Goal: Find contact information: Find contact information

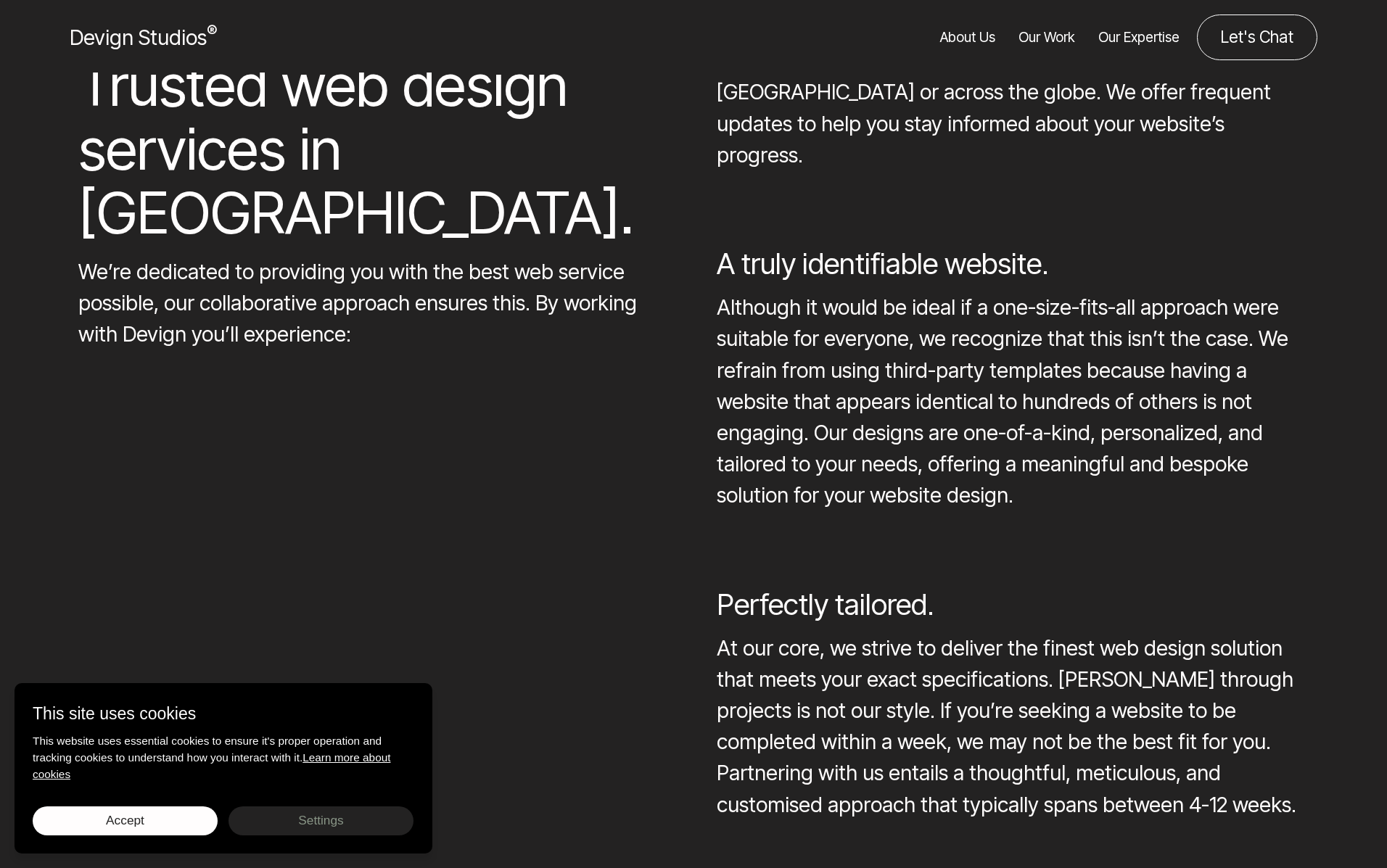
scroll to position [3109, 0]
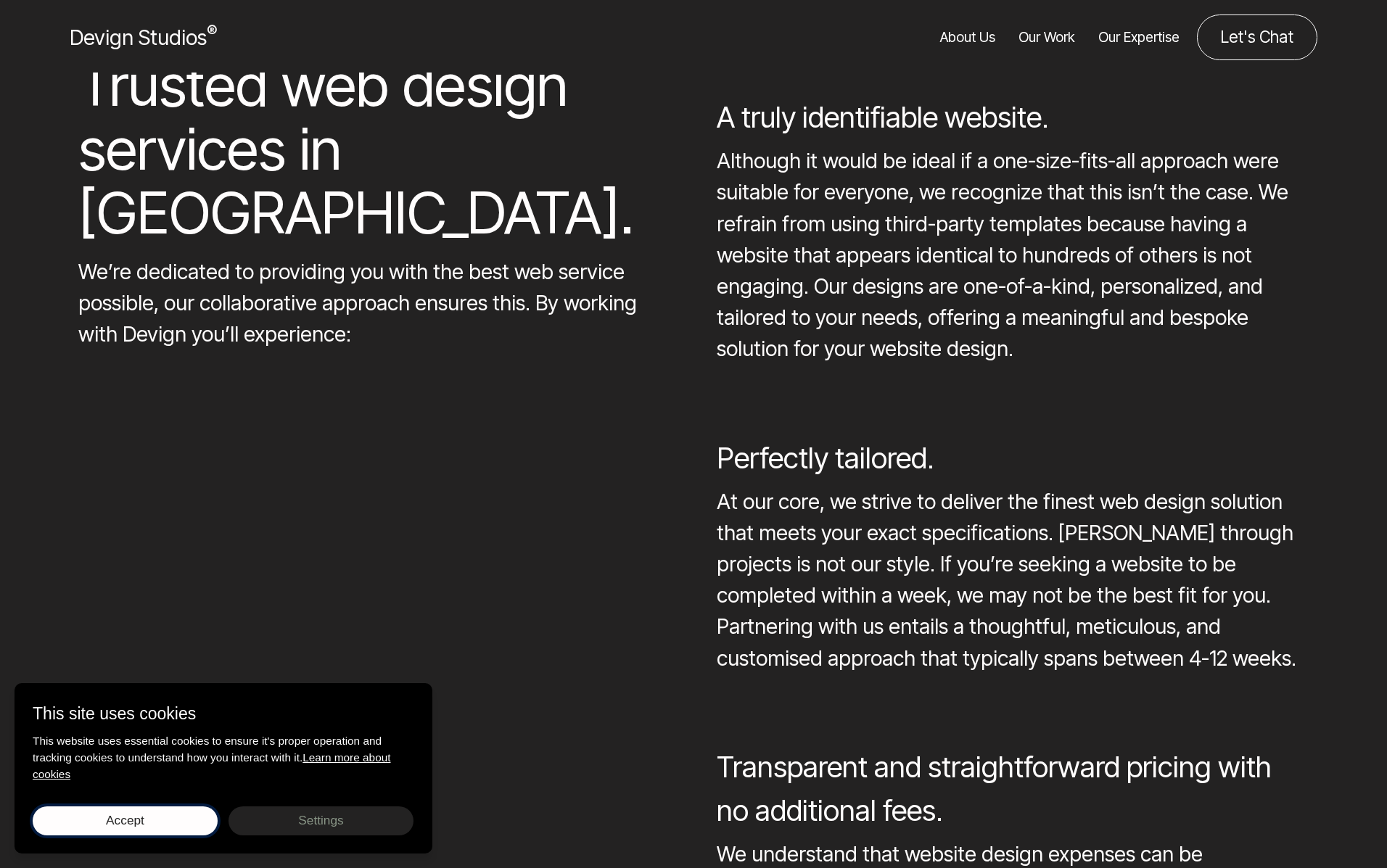
click at [135, 826] on span "Accept" at bounding box center [125, 821] width 39 height 14
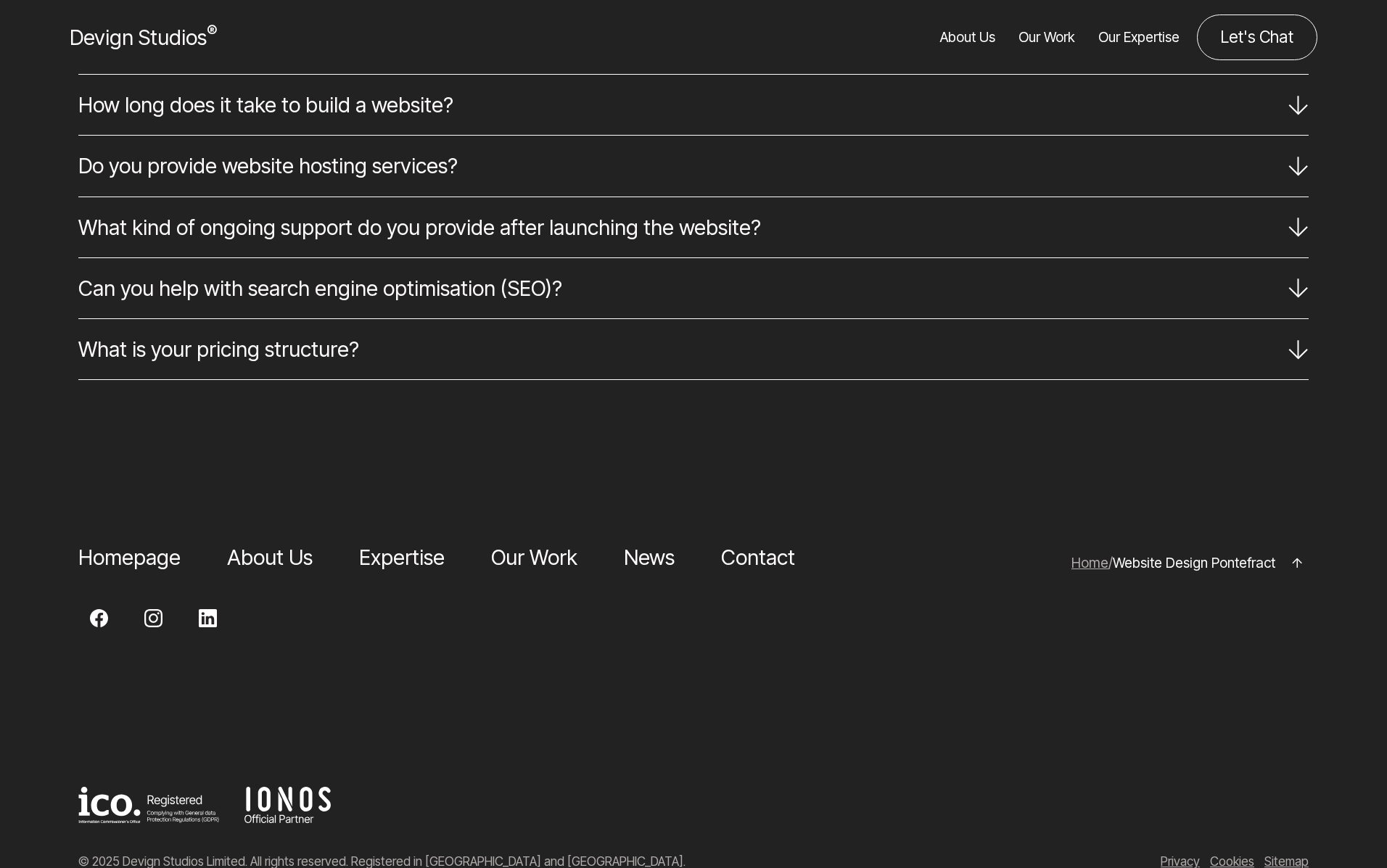
scroll to position [7611, 0]
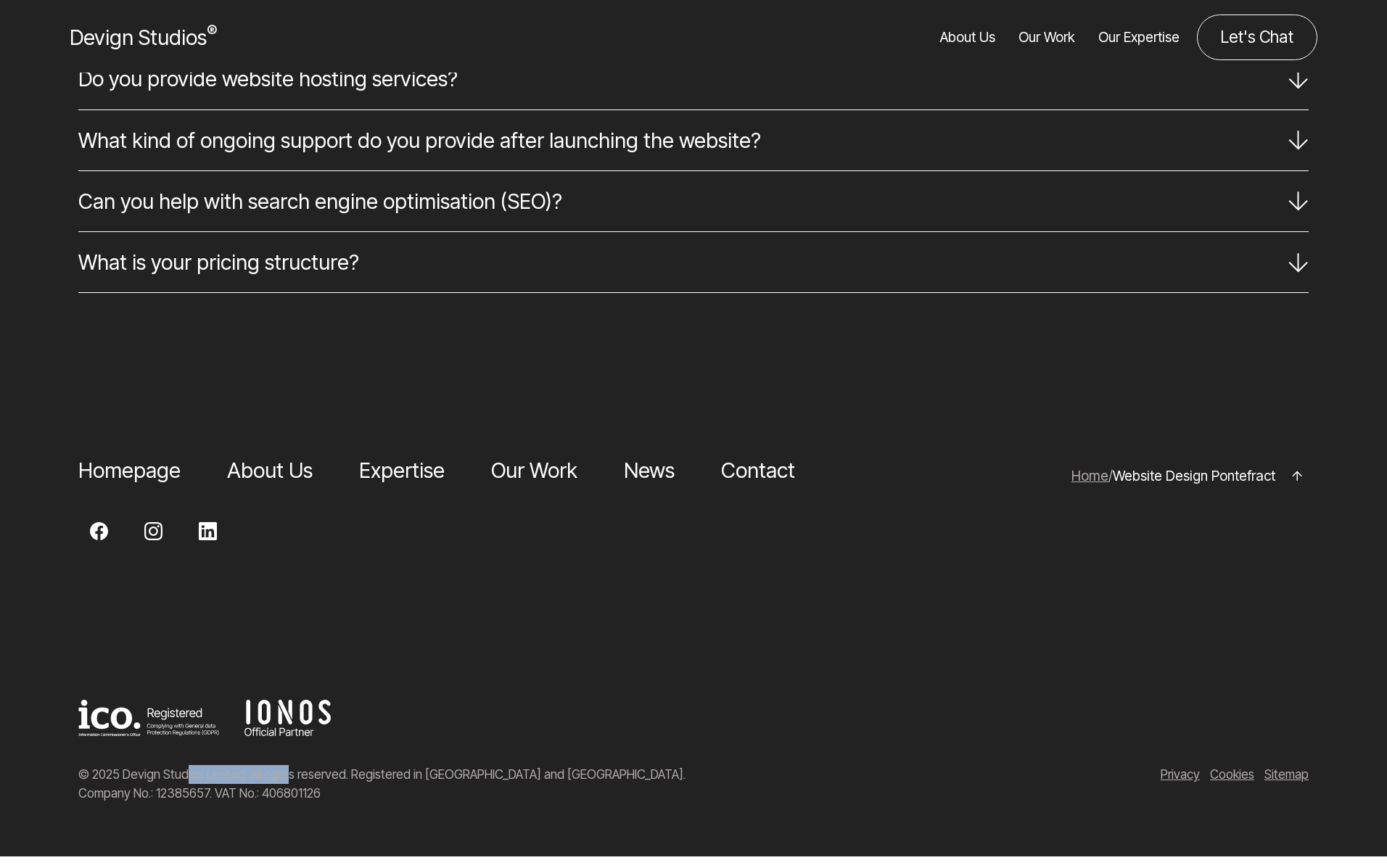
drag, startPoint x: 246, startPoint y: 788, endPoint x: 123, endPoint y: 785, distance: 123.0
click at [122, 785] on p "© 2025 Devign Studios Limited. All rights reserved. Registered in [GEOGRAPHIC_D…" at bounding box center [480, 784] width 805 height 38
copy p "Devign Studios Limited"
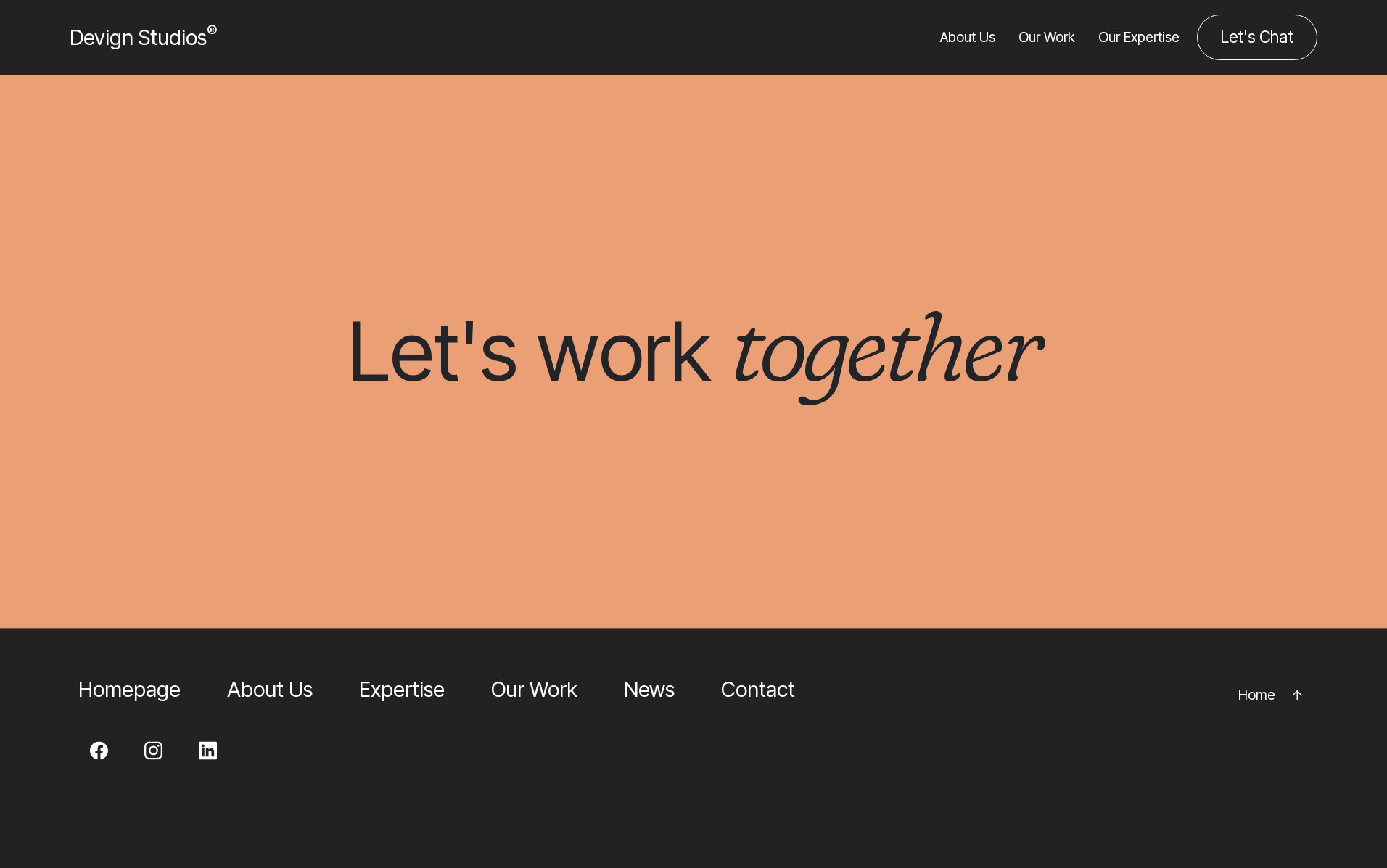
scroll to position [4844, 0]
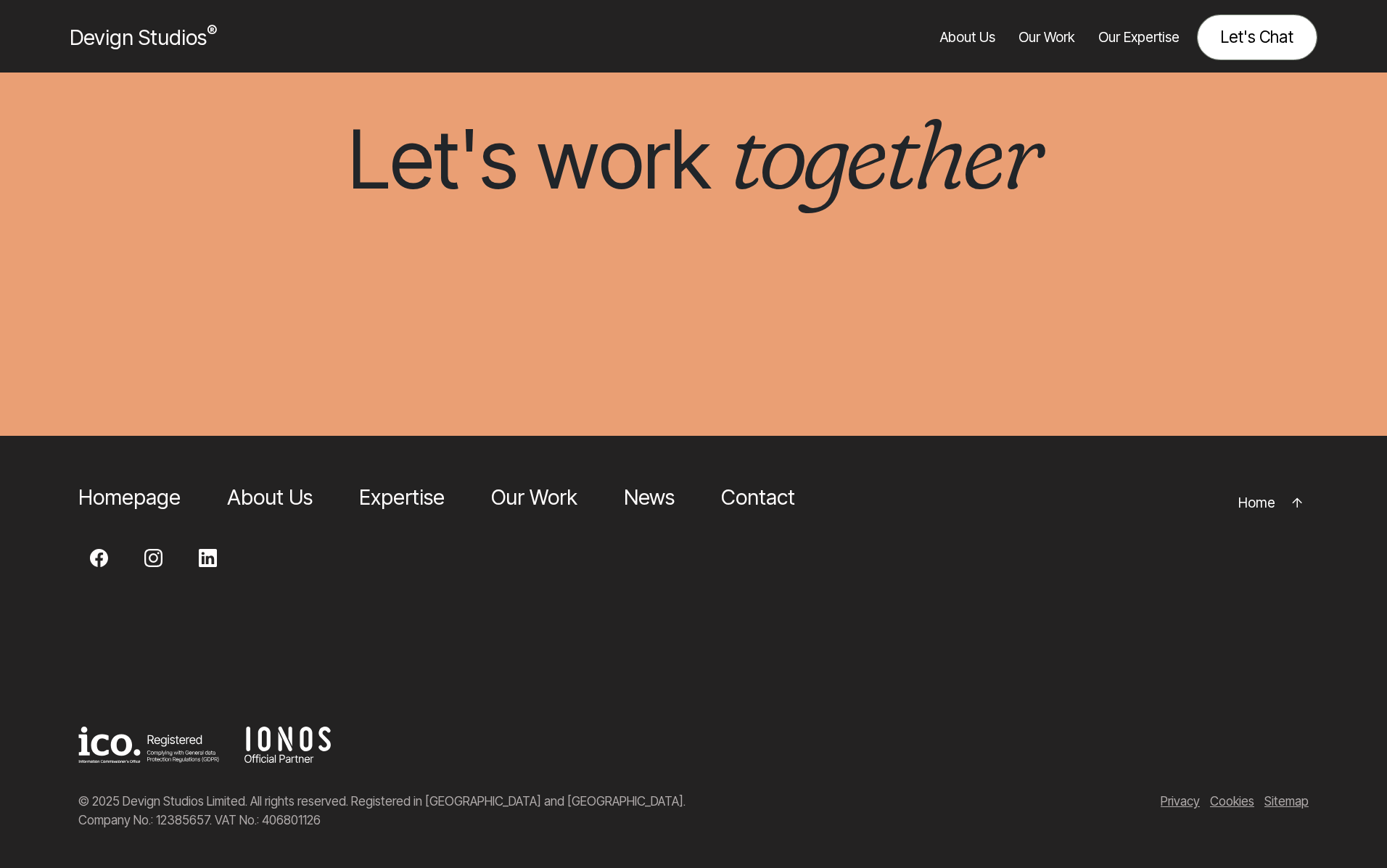
click at [1253, 38] on link "Let's Chat" at bounding box center [1257, 37] width 120 height 46
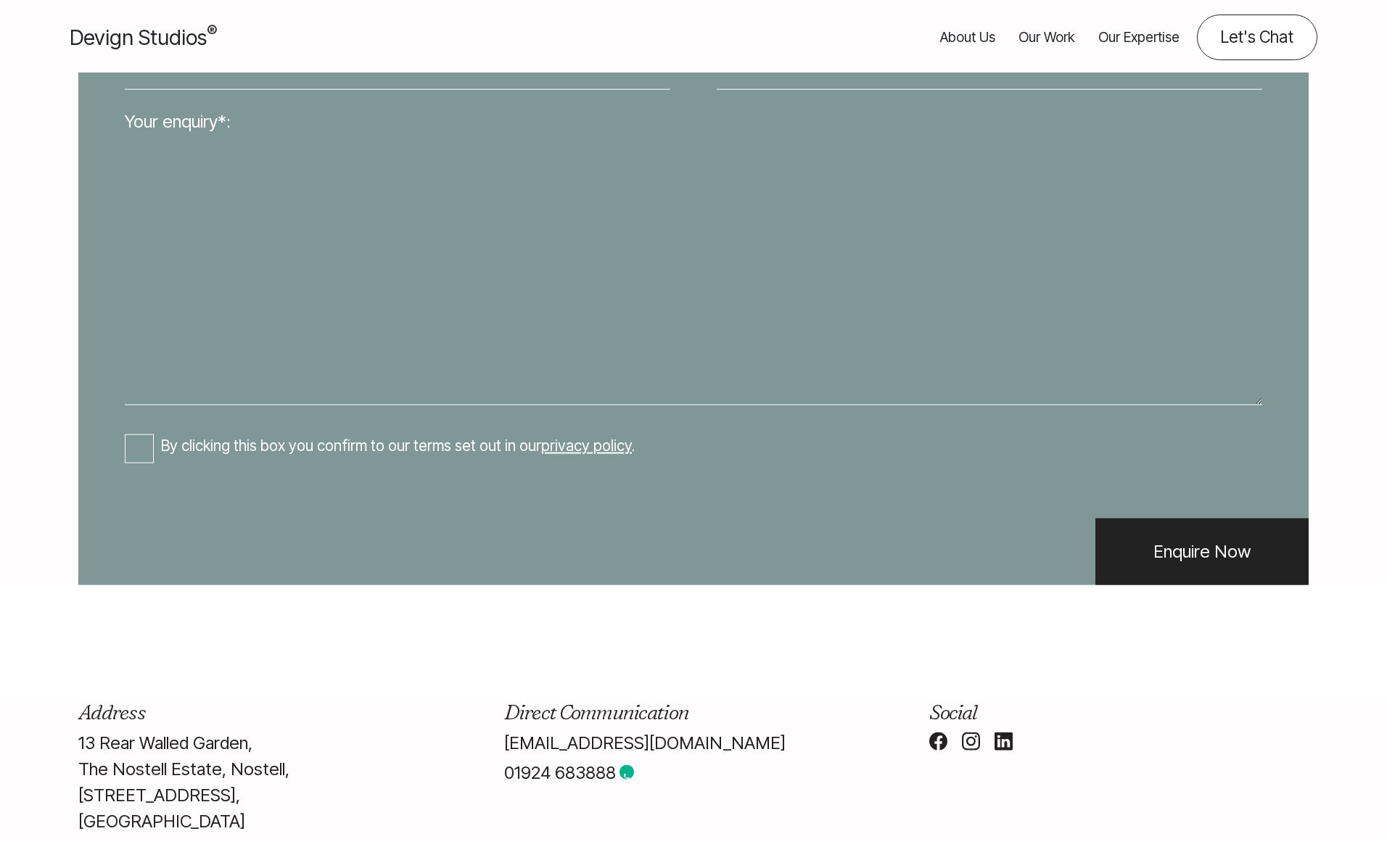
scroll to position [1070, 0]
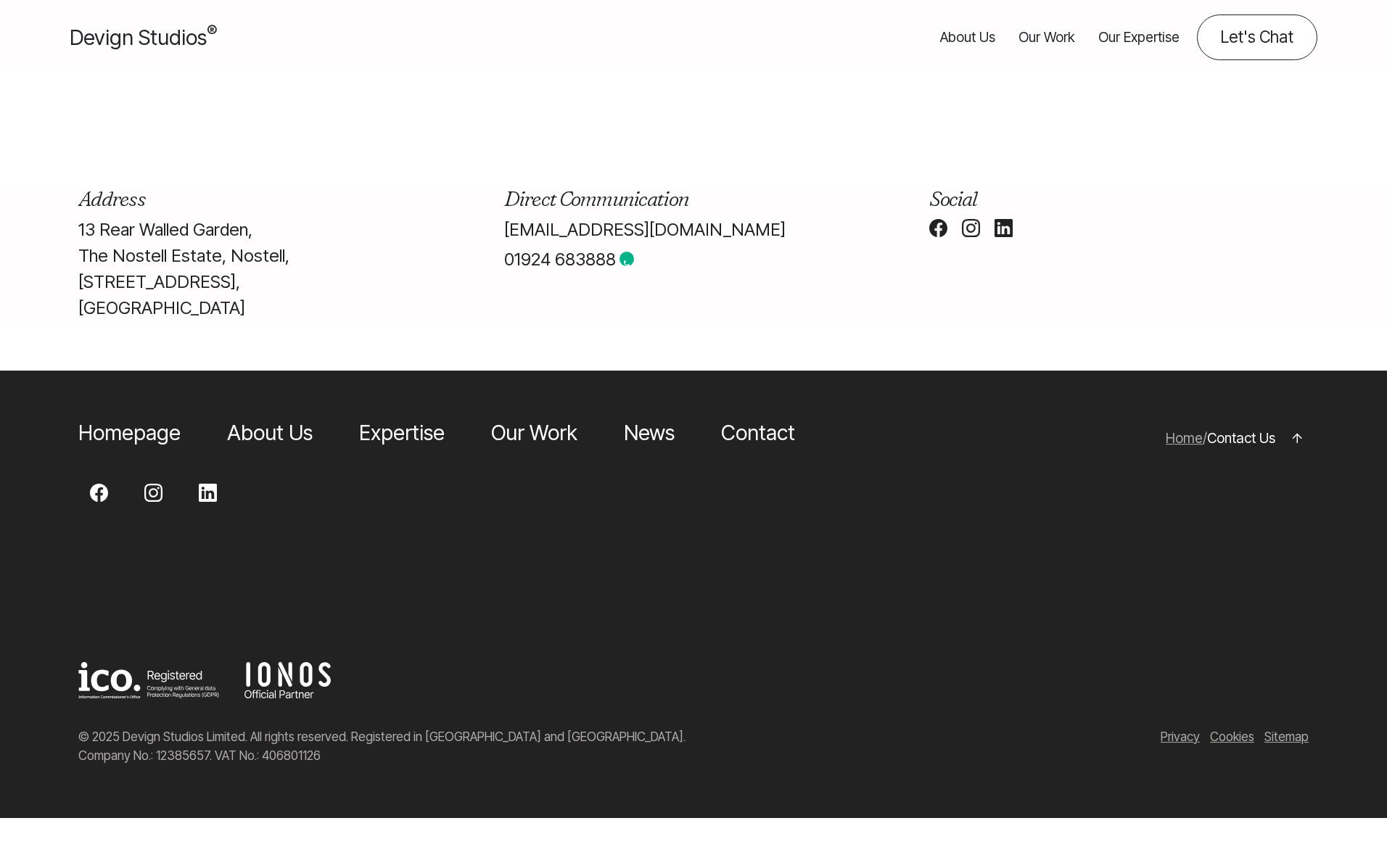
click at [573, 240] on link "info@devignstudios.co.uk" at bounding box center [645, 230] width 281 height 21
